Goal: Transaction & Acquisition: Subscribe to service/newsletter

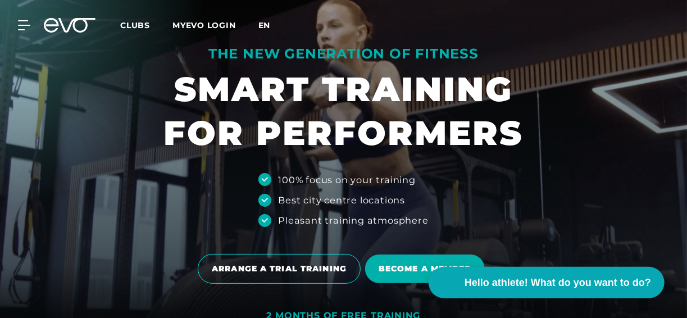
click at [270, 25] on span "En" at bounding box center [264, 25] width 12 height 10
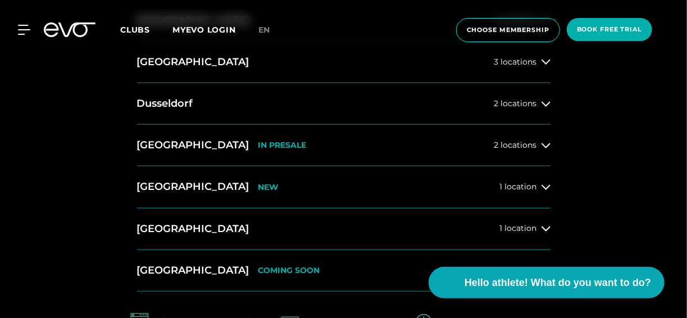
scroll to position [449, 0]
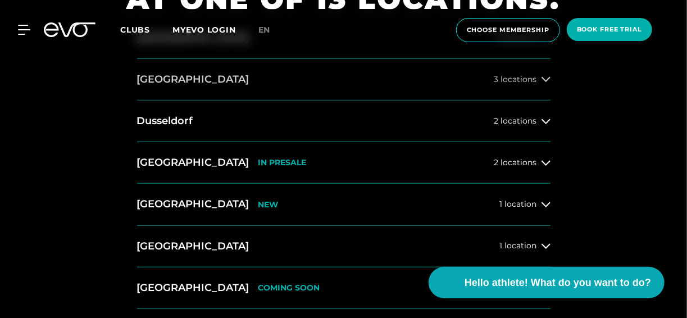
click at [518, 79] on span "3 locations" at bounding box center [515, 79] width 43 height 8
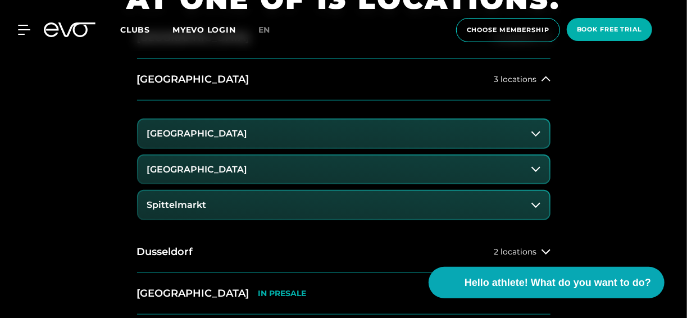
click at [220, 168] on h3 "[GEOGRAPHIC_DATA]" at bounding box center [197, 169] width 100 height 10
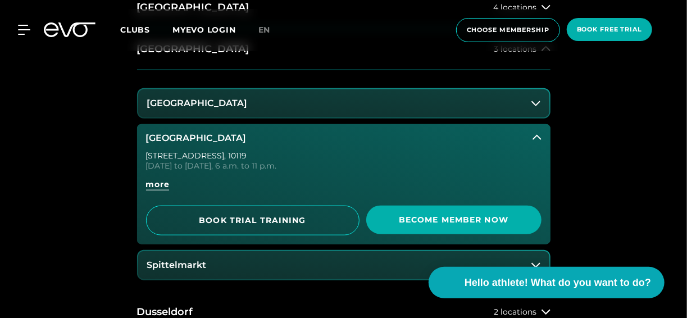
scroll to position [505, 0]
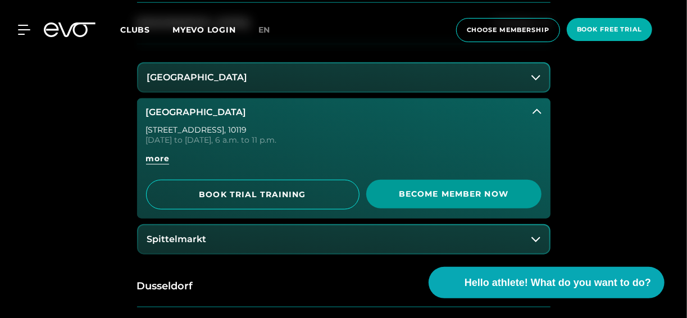
click at [455, 192] on span "Become Member Now" at bounding box center [454, 194] width 148 height 12
